Goal: Information Seeking & Learning: Learn about a topic

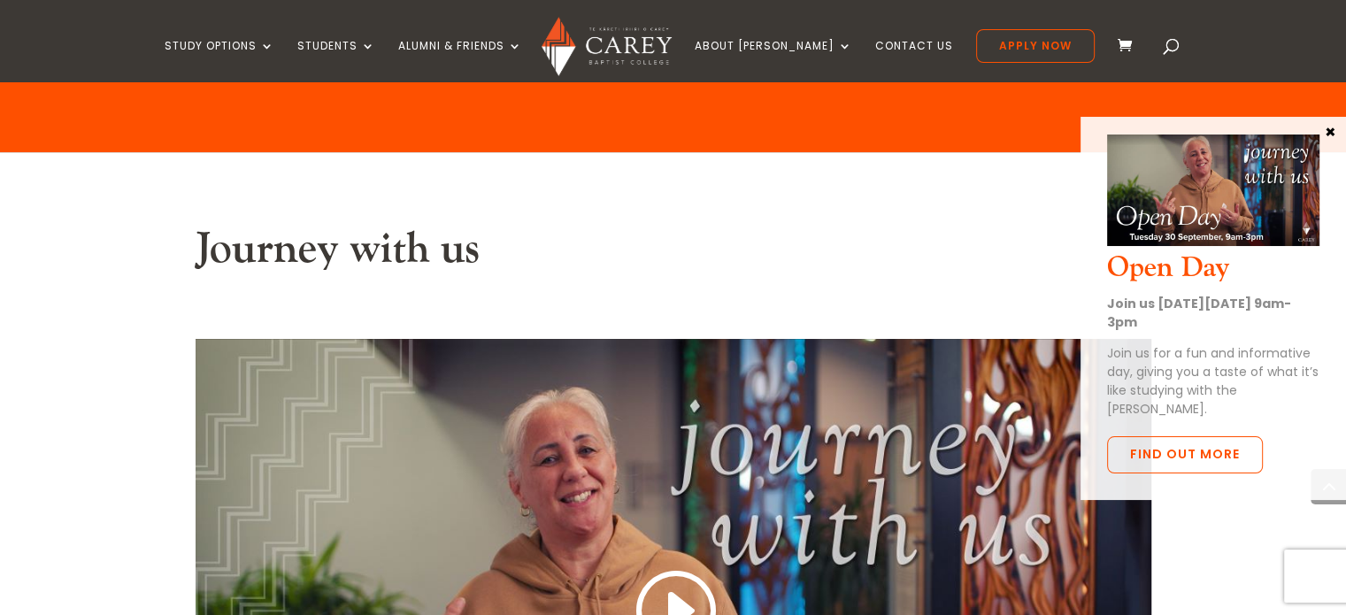
scroll to position [1604, 0]
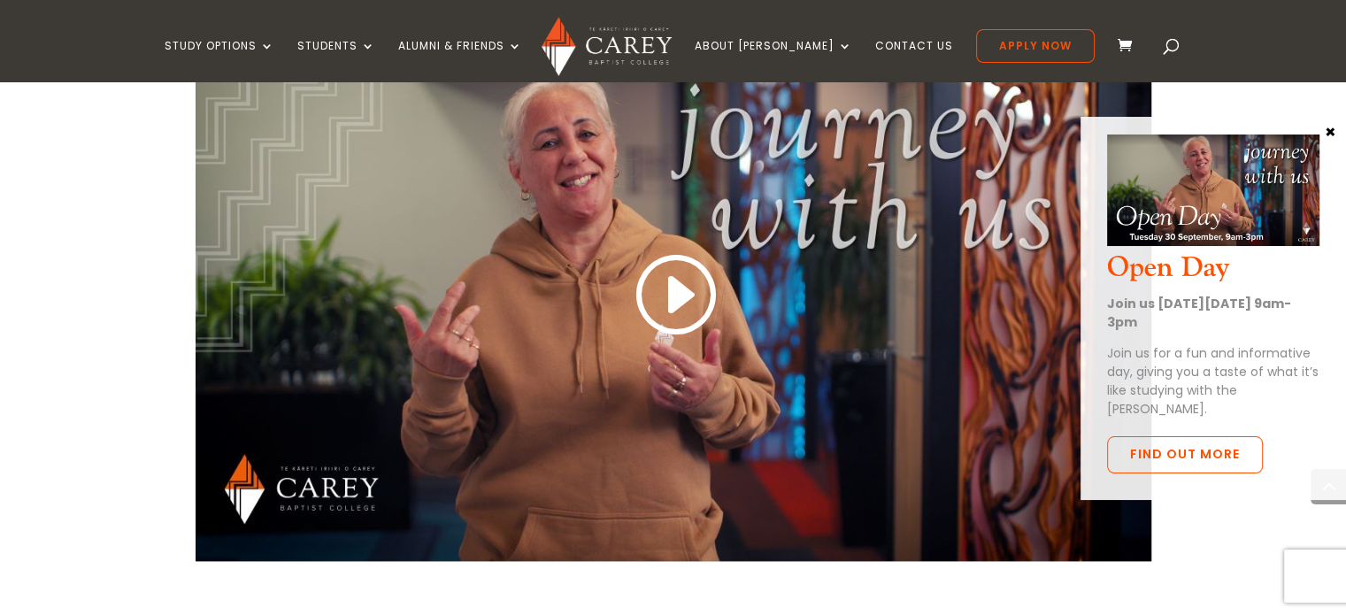
click at [1331, 130] on button "×" at bounding box center [1331, 131] width 18 height 16
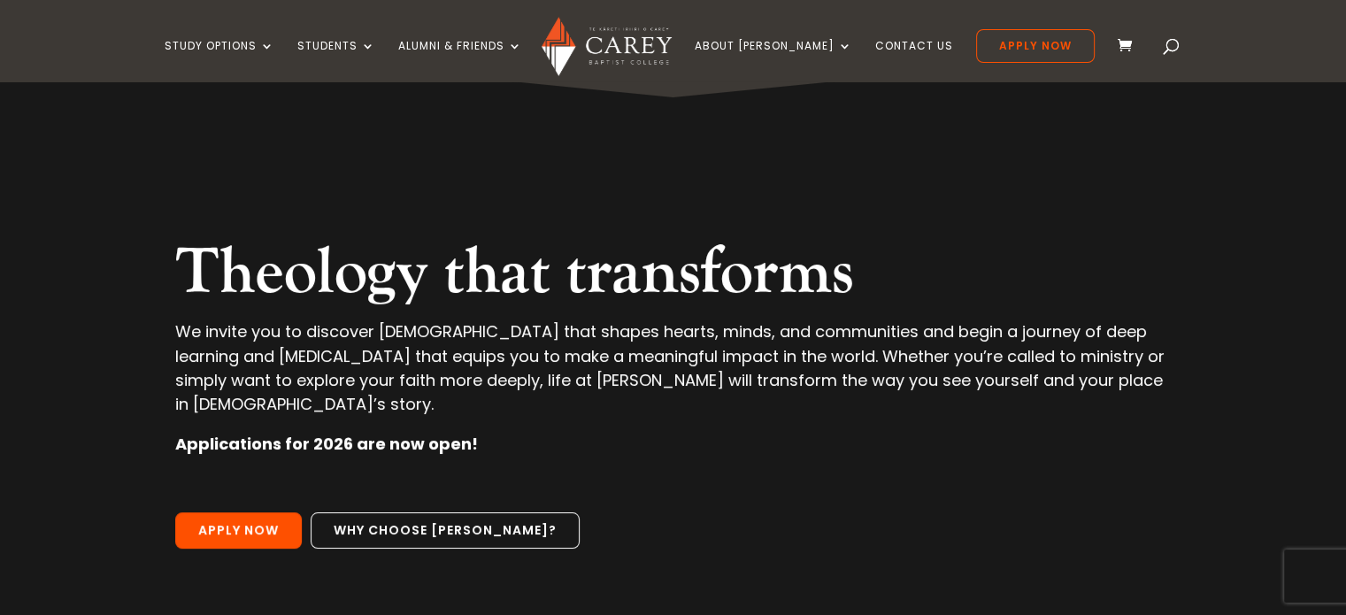
scroll to position [0, 0]
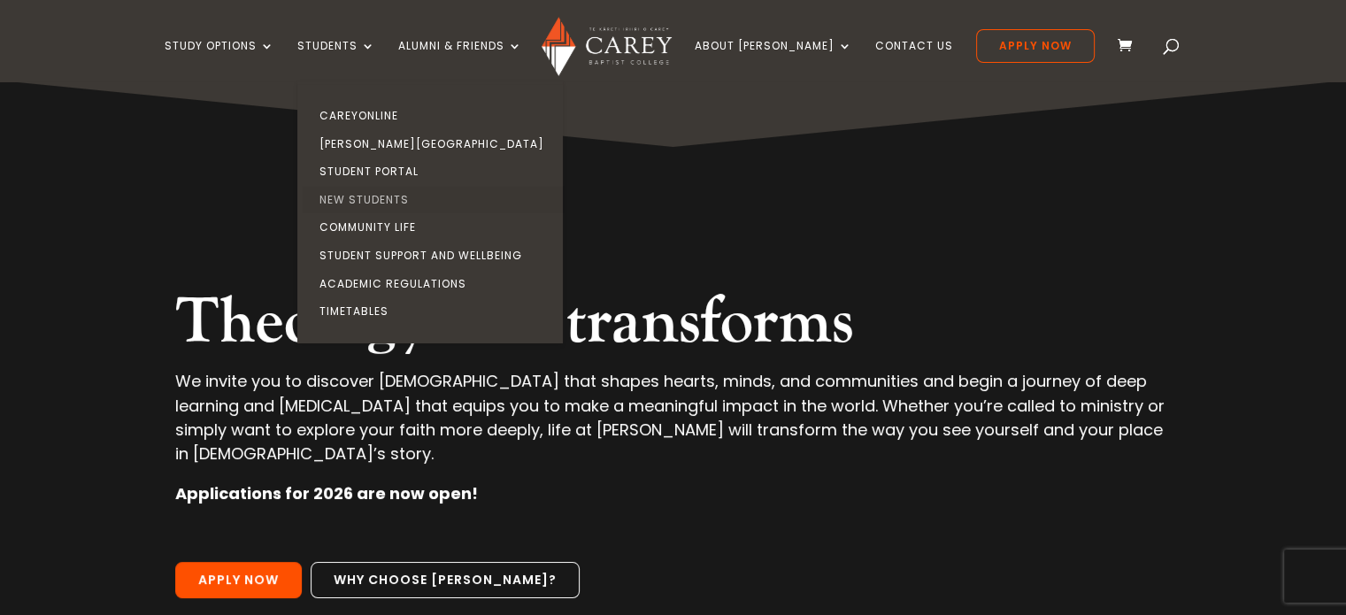
click at [409, 197] on link "New Students" at bounding box center [434, 200] width 265 height 28
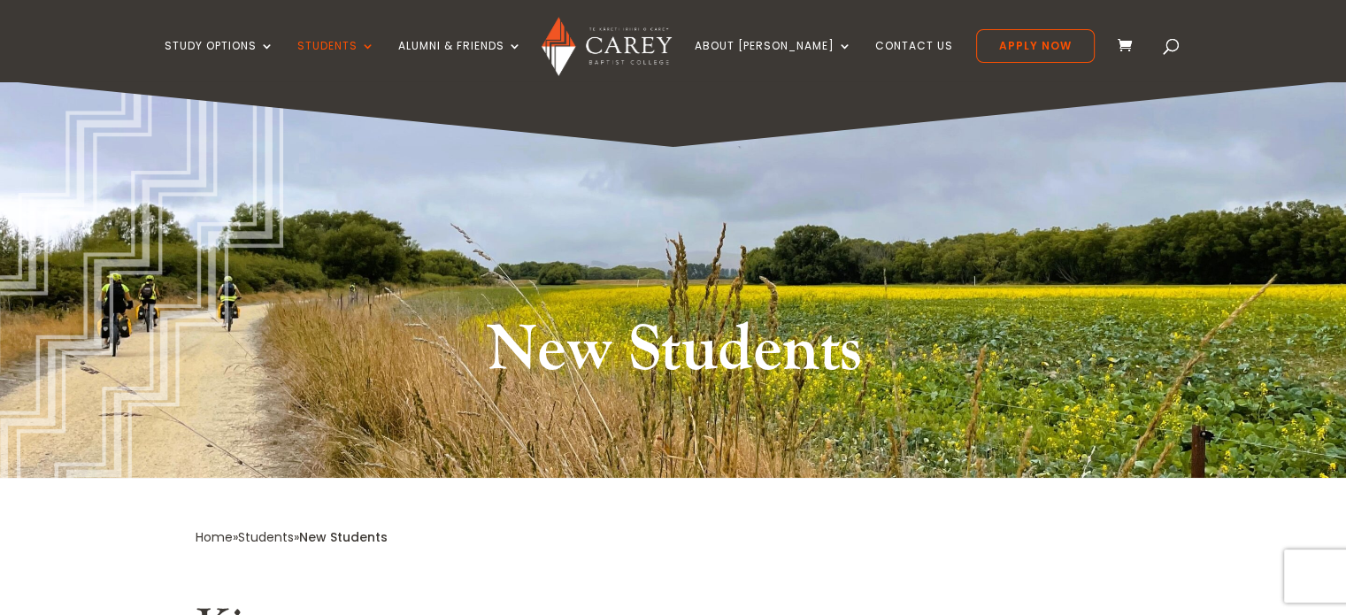
click at [1172, 50] on span at bounding box center [1172, 50] width 0 height 0
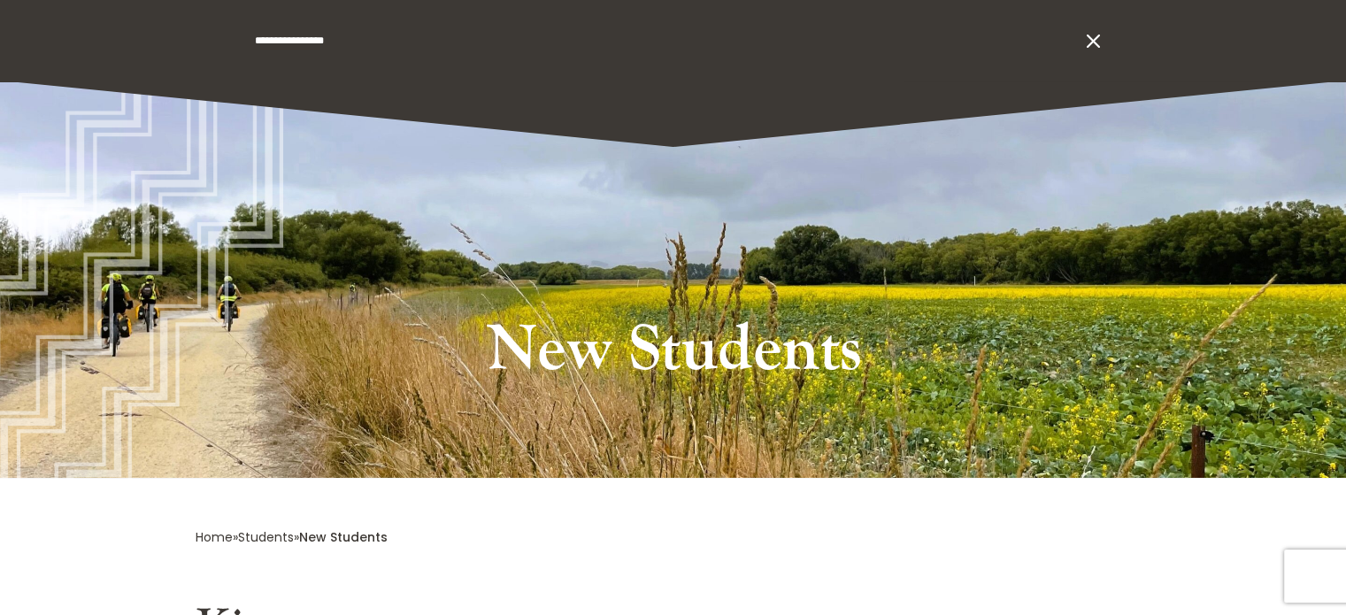
type input "**********"
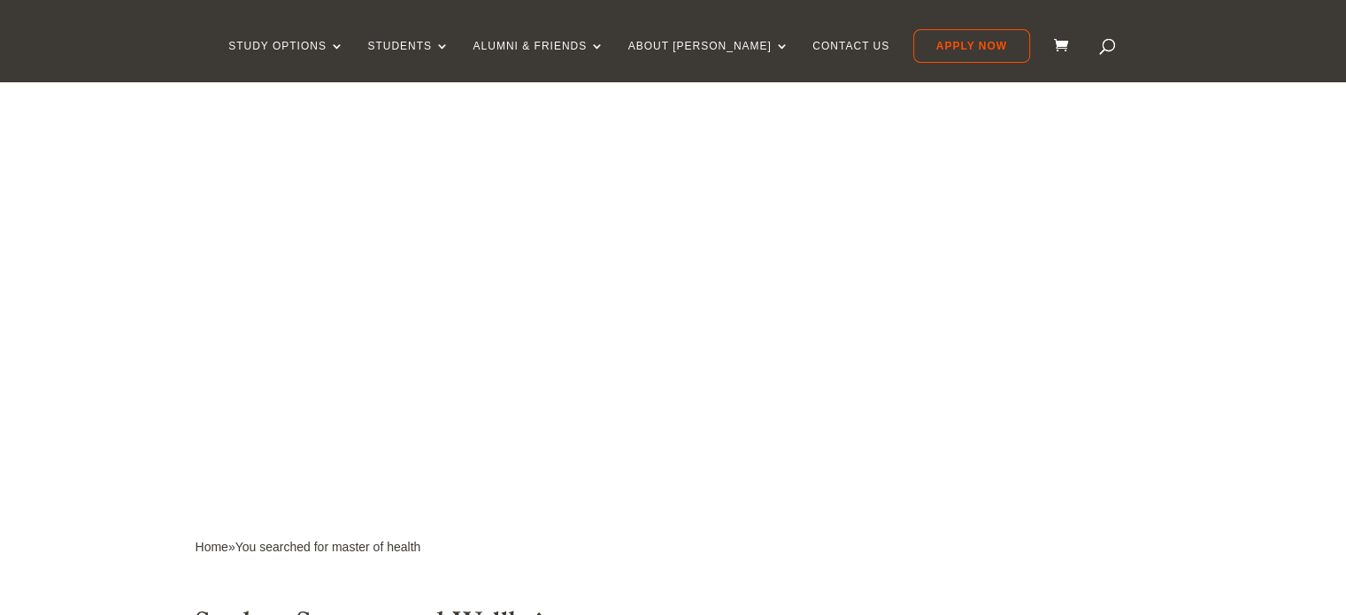
click at [1143, 43] on div "Study Options Certificate in Christian Leadership (Micro-credential) Intermissi…" at bounding box center [672, 40] width 1291 height 81
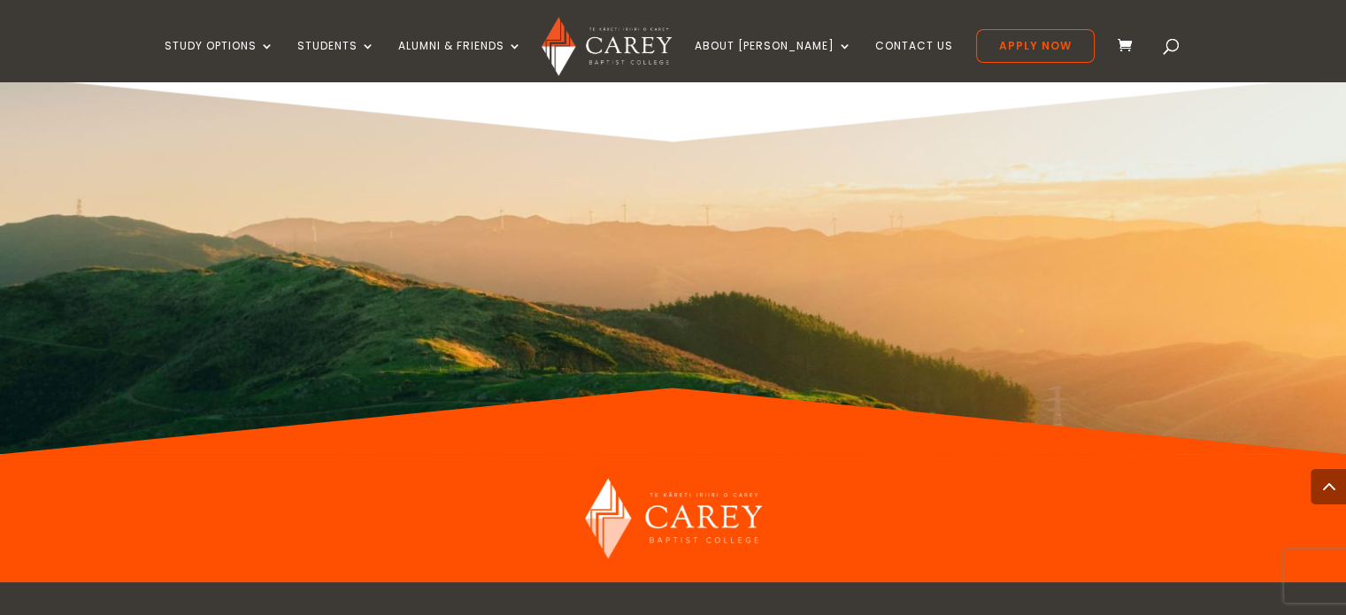
scroll to position [1613, 0]
